Goal: Task Accomplishment & Management: Manage account settings

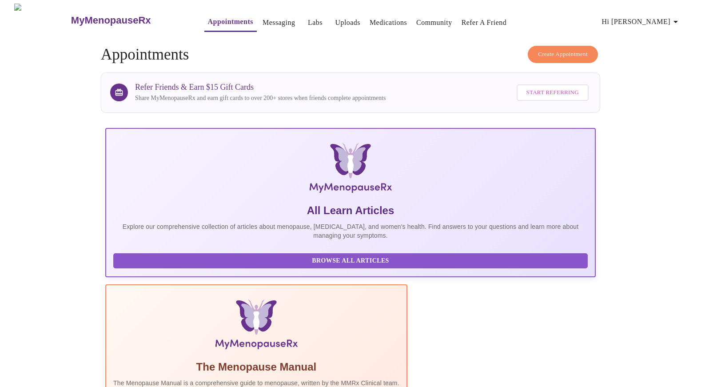
click at [651, 17] on span "Hi [PERSON_NAME]" at bounding box center [641, 22] width 79 height 12
click at [653, 36] on li "Billing" at bounding box center [661, 35] width 41 height 16
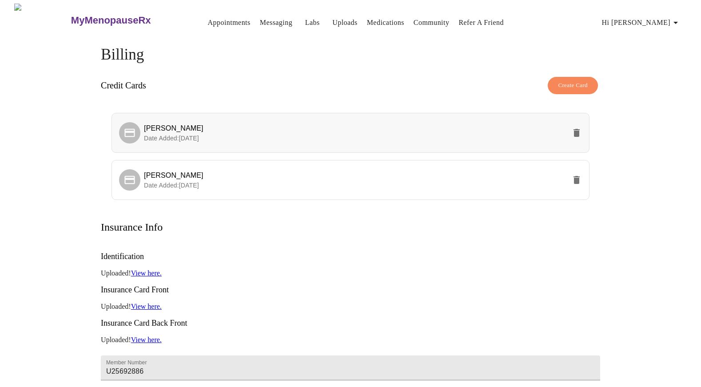
click at [576, 132] on icon "delete" at bounding box center [576, 133] width 6 height 8
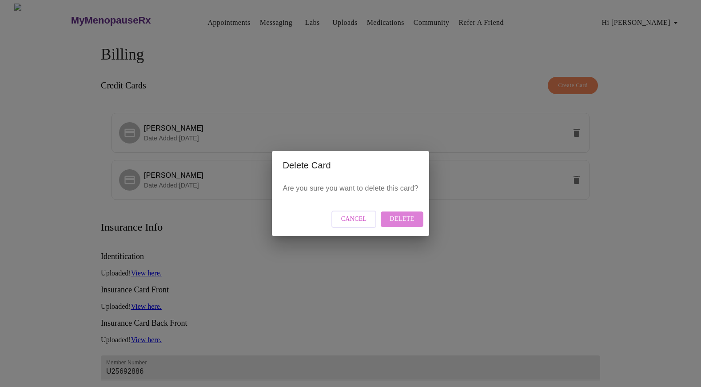
click at [413, 217] on button "Delete" at bounding box center [401, 219] width 42 height 16
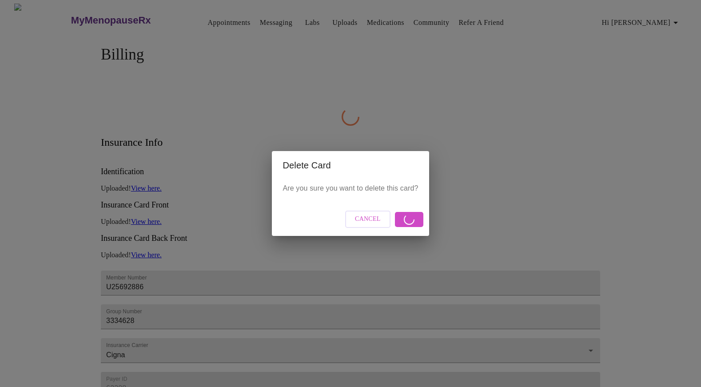
click at [354, 86] on div "Delete Card Are you sure you want to delete this card? Cancel" at bounding box center [350, 193] width 701 height 387
click at [376, 216] on span "Cancel" at bounding box center [368, 219] width 26 height 11
